Goal: Download file/media

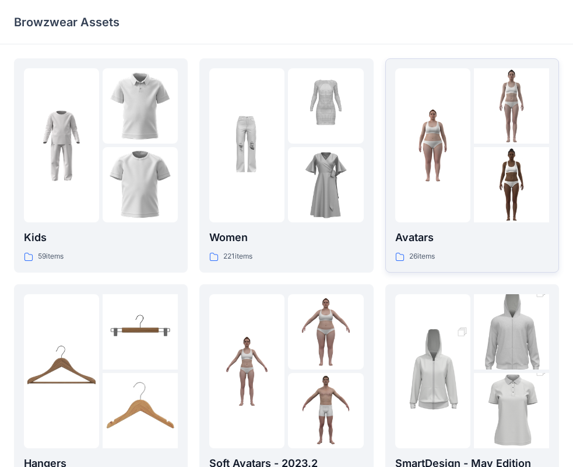
click at [426, 250] on p "26 items" at bounding box center [423, 256] width 26 height 12
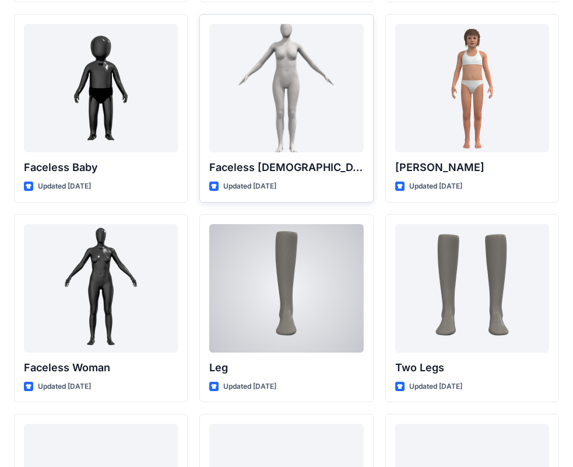
scroll to position [1019, 0]
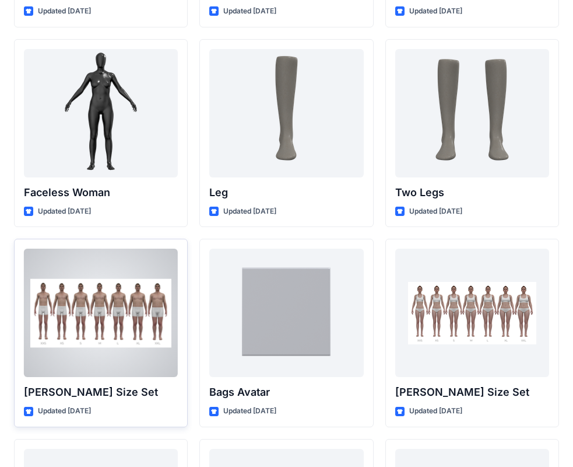
click at [51, 393] on p "[PERSON_NAME] Size Set" at bounding box center [101, 392] width 154 height 16
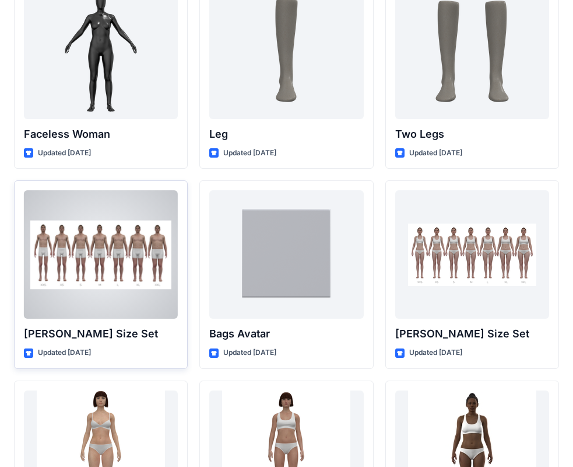
click at [71, 331] on p "[PERSON_NAME] Size Set" at bounding box center [101, 334] width 154 height 16
click at [54, 335] on p "[PERSON_NAME] Size Set" at bounding box center [101, 334] width 154 height 16
click at [67, 277] on div at bounding box center [101, 254] width 154 height 128
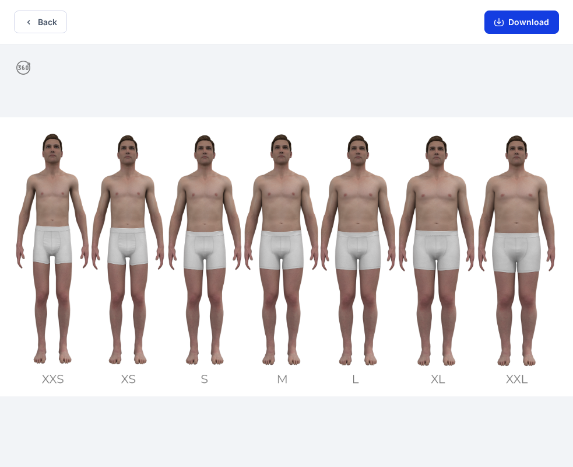
click at [527, 25] on button "Download" at bounding box center [522, 22] width 75 height 23
click at [526, 20] on button "Download" at bounding box center [522, 22] width 75 height 23
click at [35, 21] on button "Back" at bounding box center [40, 22] width 53 height 23
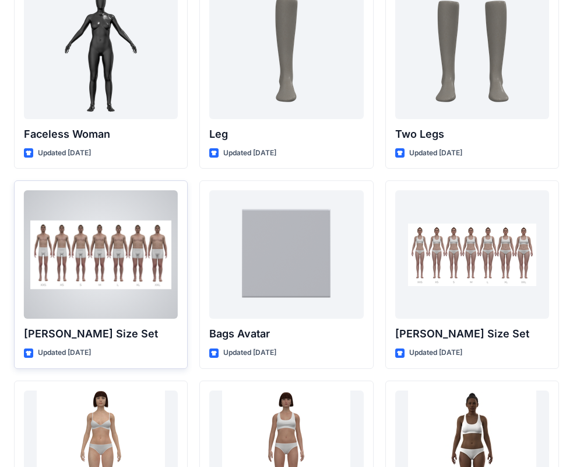
click at [51, 331] on p "[PERSON_NAME] Size Set" at bounding box center [101, 334] width 154 height 16
click at [50, 323] on div "[PERSON_NAME] Size Set Updated [DATE]" at bounding box center [101, 274] width 174 height 188
click at [72, 261] on div at bounding box center [101, 254] width 154 height 128
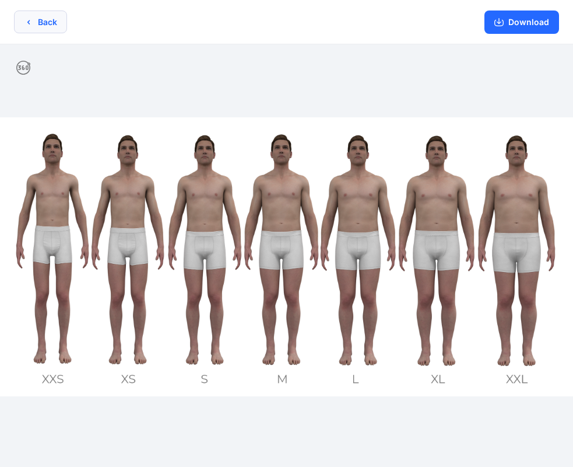
click at [27, 19] on icon "button" at bounding box center [28, 22] width 9 height 9
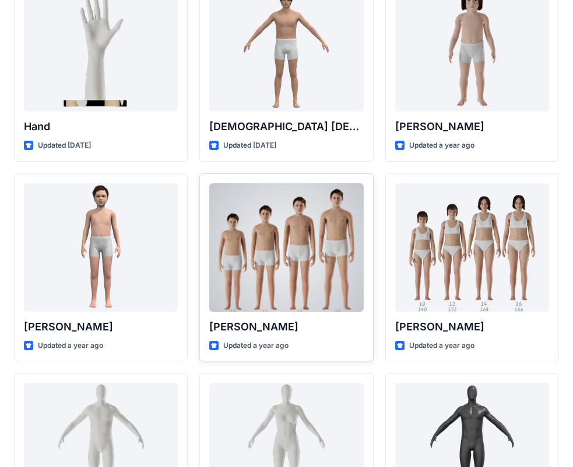
scroll to position [27, 0]
